Goal: Information Seeking & Learning: Learn about a topic

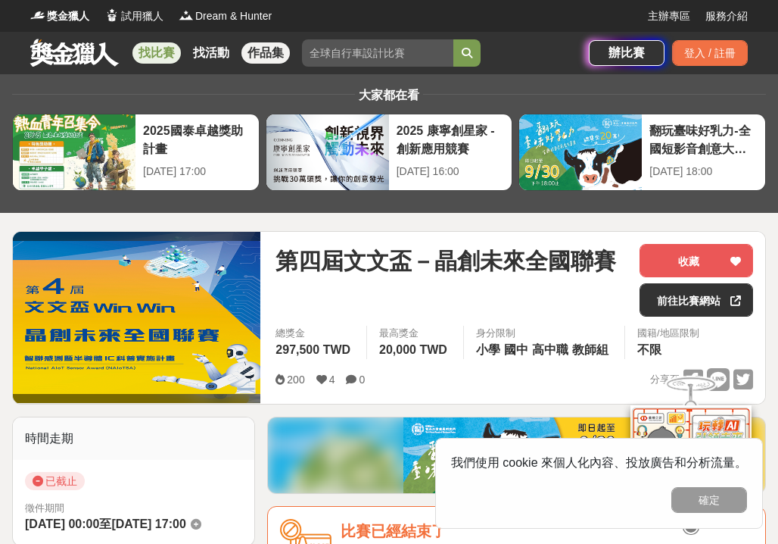
click at [264, 61] on link "作品集" at bounding box center [266, 52] width 48 height 21
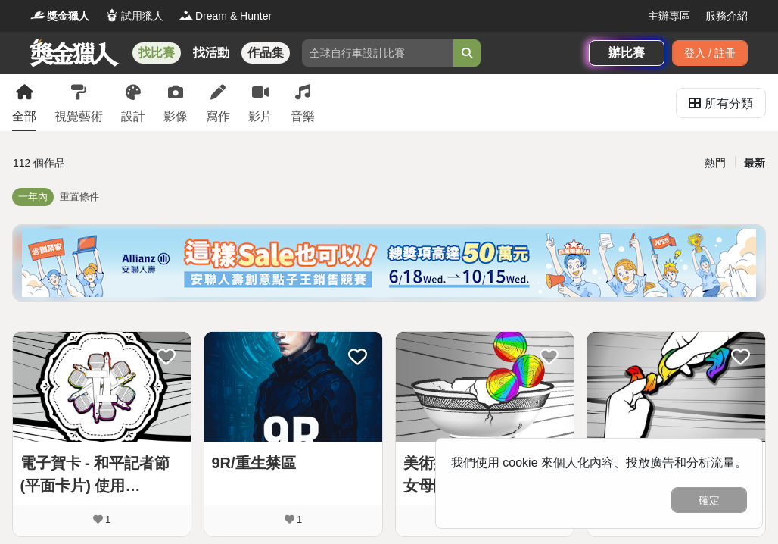
click at [155, 49] on link "找比賽" at bounding box center [157, 52] width 48 height 21
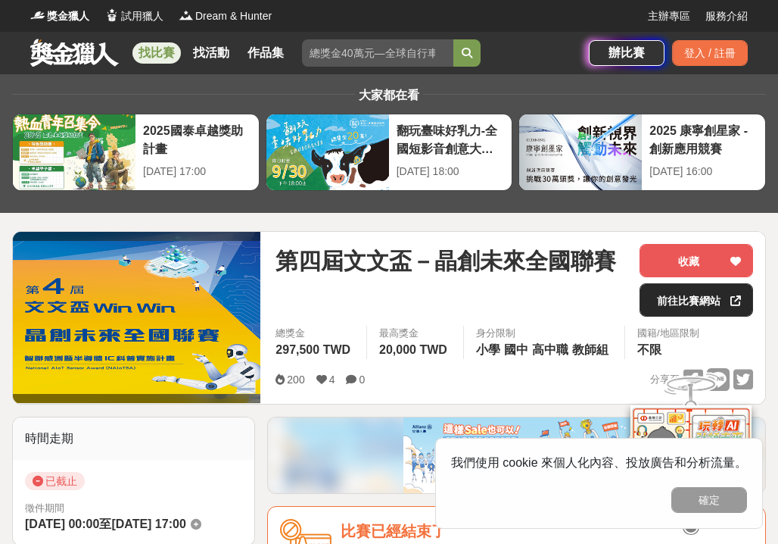
click at [694, 308] on link "前往比賽網站" at bounding box center [697, 299] width 114 height 33
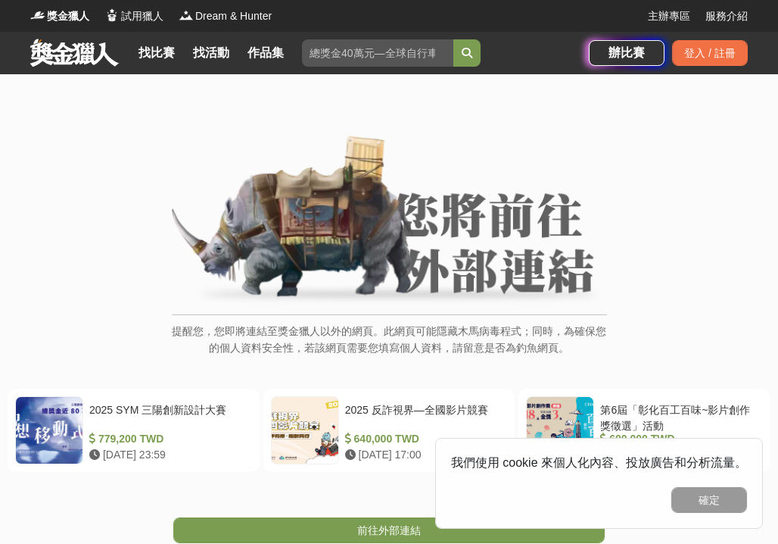
click at [560, 273] on img at bounding box center [389, 221] width 435 height 171
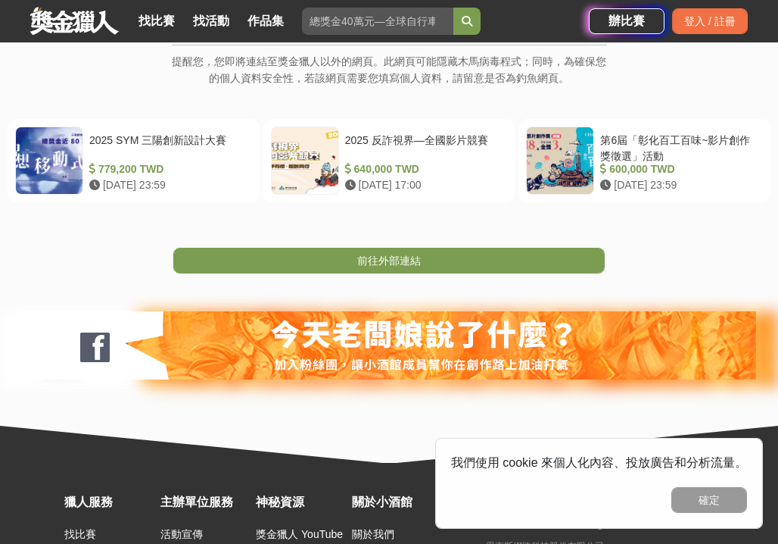
scroll to position [303, 0]
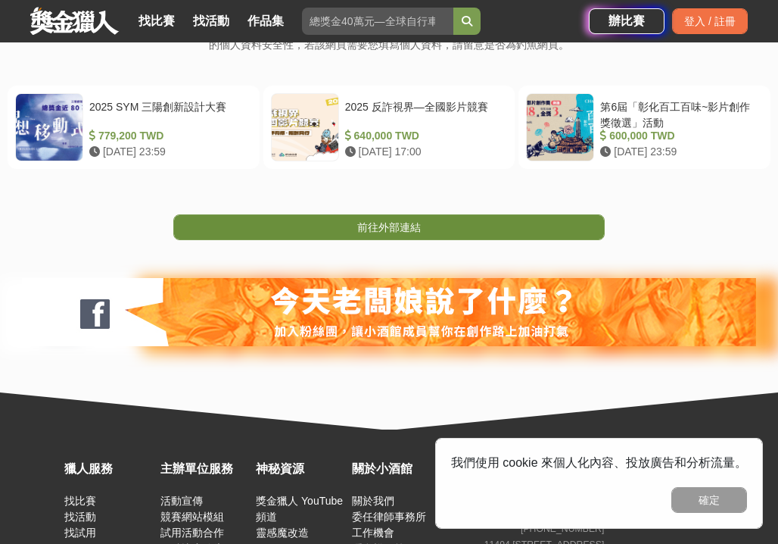
click at [454, 232] on link "前往外部連結" at bounding box center [389, 227] width 432 height 26
